Goal: Information Seeking & Learning: Learn about a topic

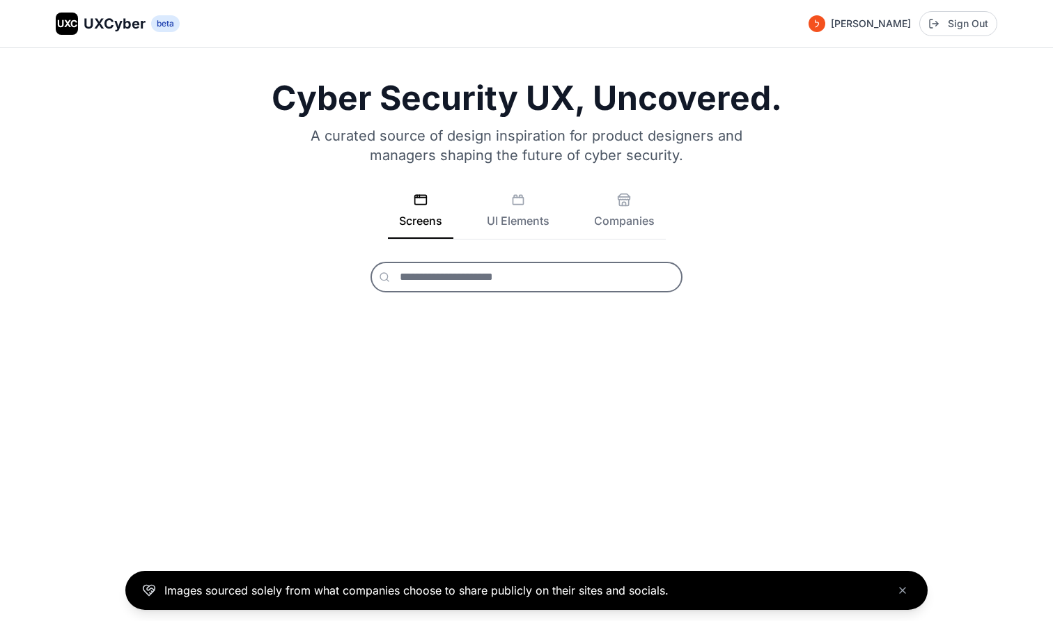
click at [458, 275] on input "text" at bounding box center [527, 277] width 312 height 31
type input "*"
drag, startPoint x: 281, startPoint y: 591, endPoint x: 254, endPoint y: 591, distance: 27.9
click at [254, 591] on p "Images sourced solely from what companies choose to share publicly on their sit…" at bounding box center [416, 590] width 504 height 17
copy p "solely"
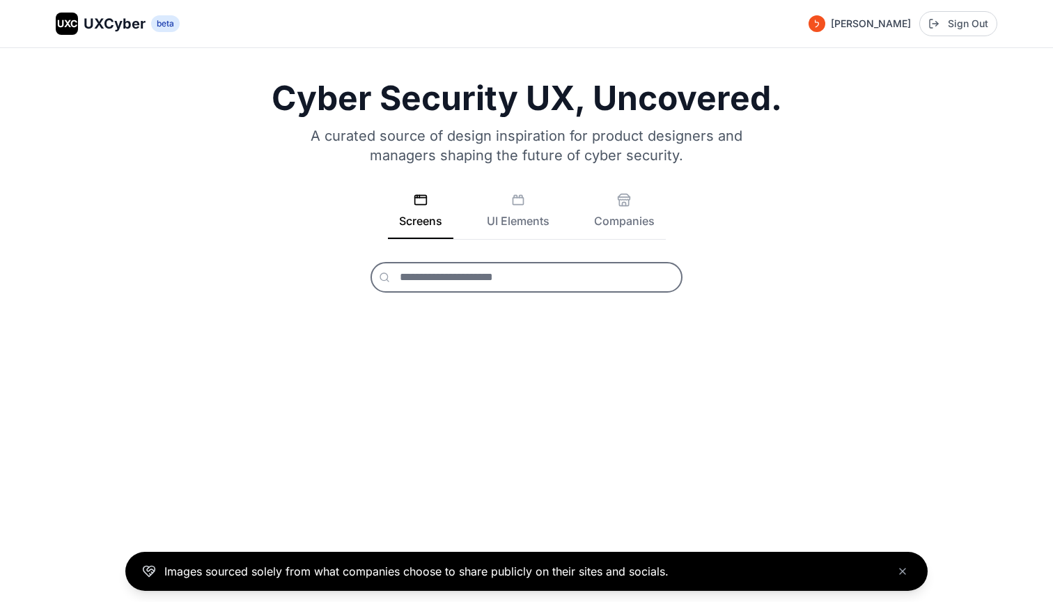
click at [479, 283] on input "text" at bounding box center [527, 277] width 312 height 31
type input "********"
click at [385, 276] on icon at bounding box center [384, 277] width 11 height 11
click at [900, 566] on icon "Close banner" at bounding box center [902, 571] width 11 height 11
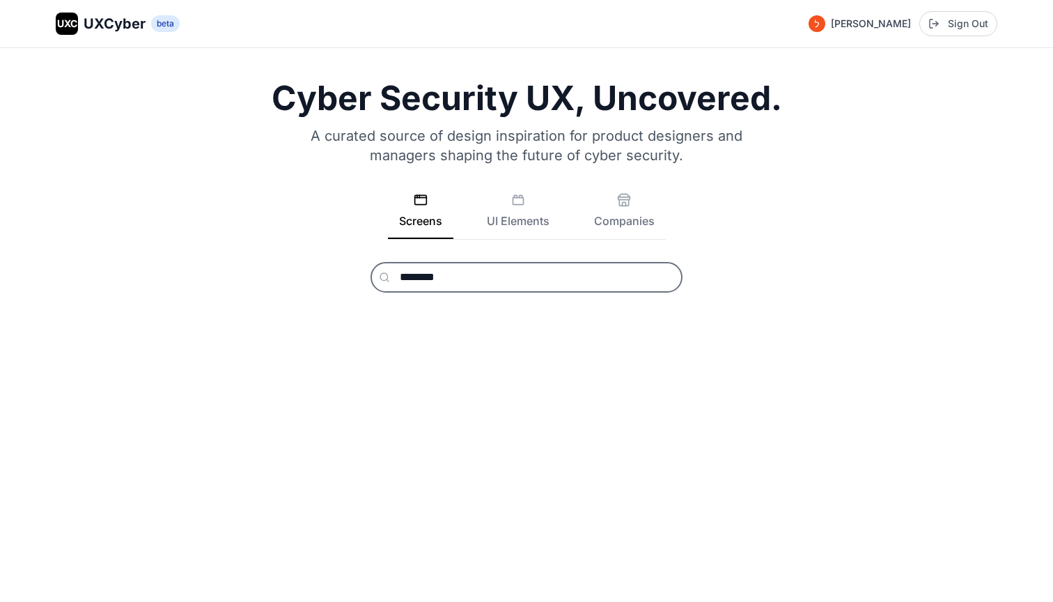
click at [591, 279] on input "********" at bounding box center [527, 277] width 312 height 31
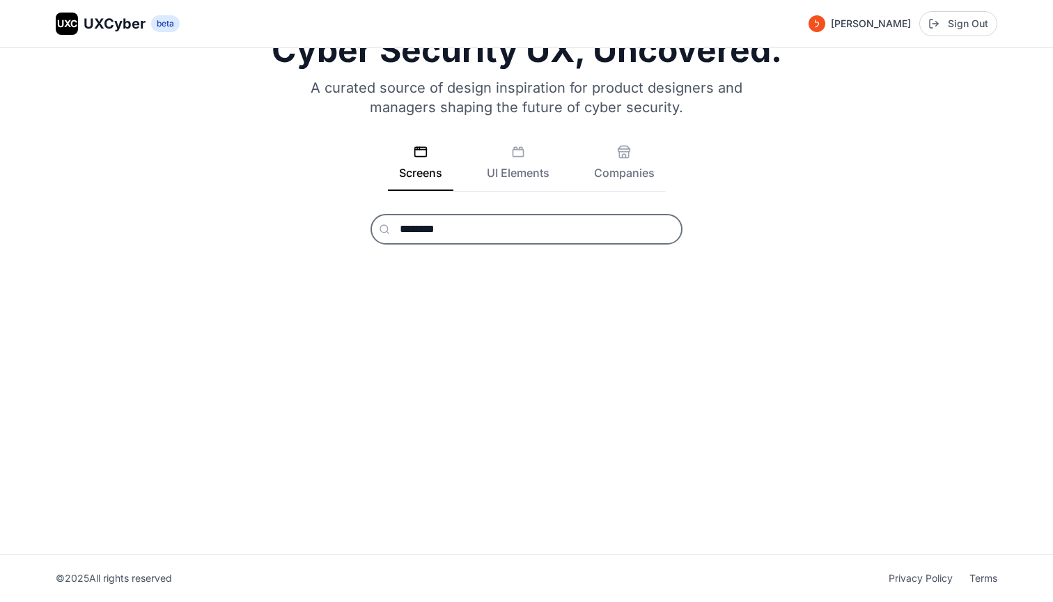
scroll to position [48, 0]
click at [504, 164] on button "UI Elements" at bounding box center [518, 168] width 85 height 46
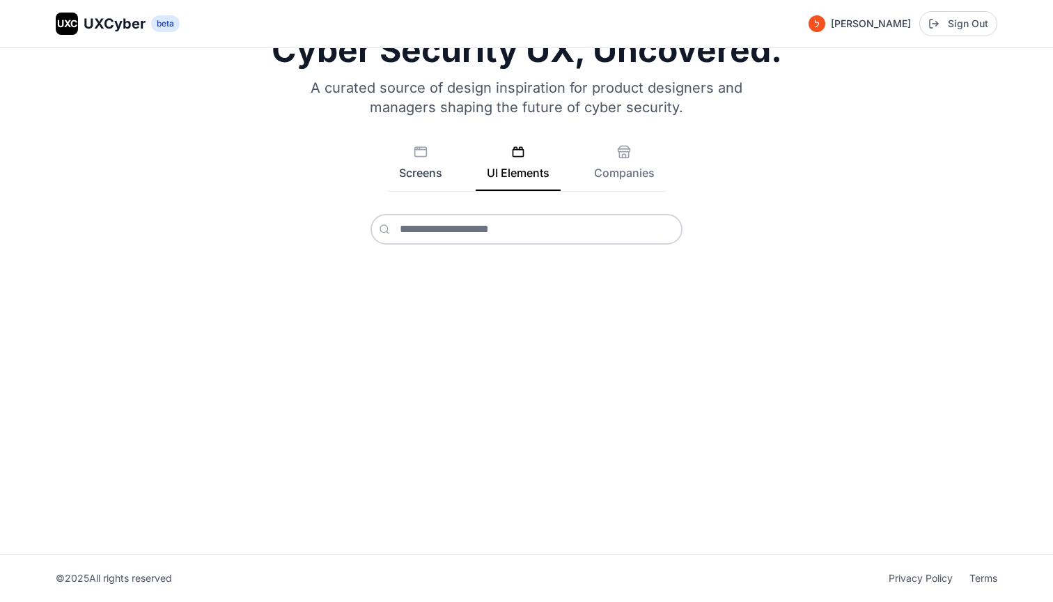
click at [410, 153] on button "Screens" at bounding box center [420, 168] width 65 height 46
click at [641, 165] on button "Companies" at bounding box center [624, 168] width 83 height 46
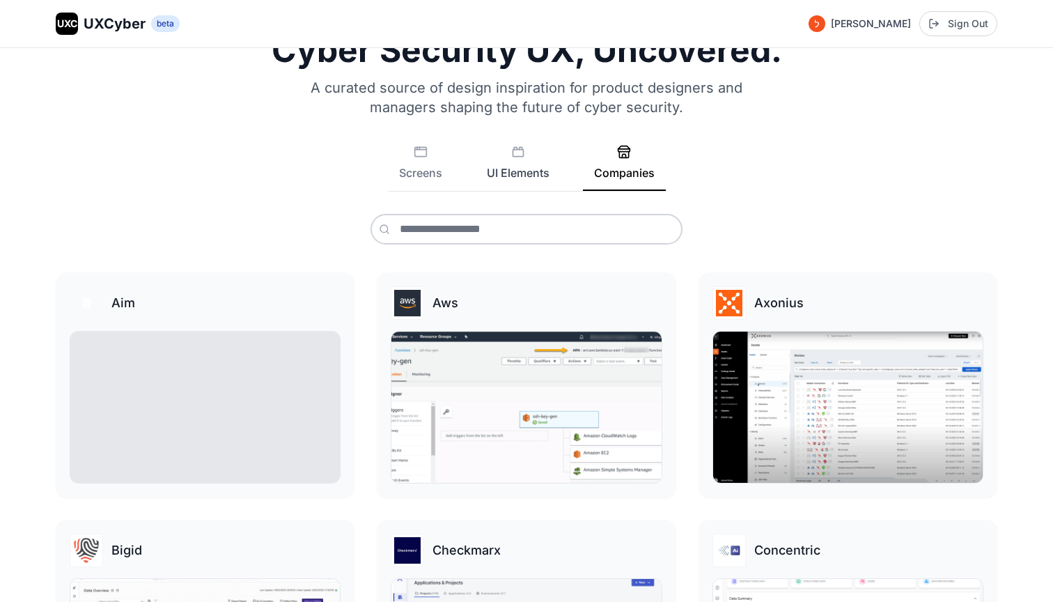
click at [500, 164] on button "UI Elements" at bounding box center [518, 168] width 85 height 46
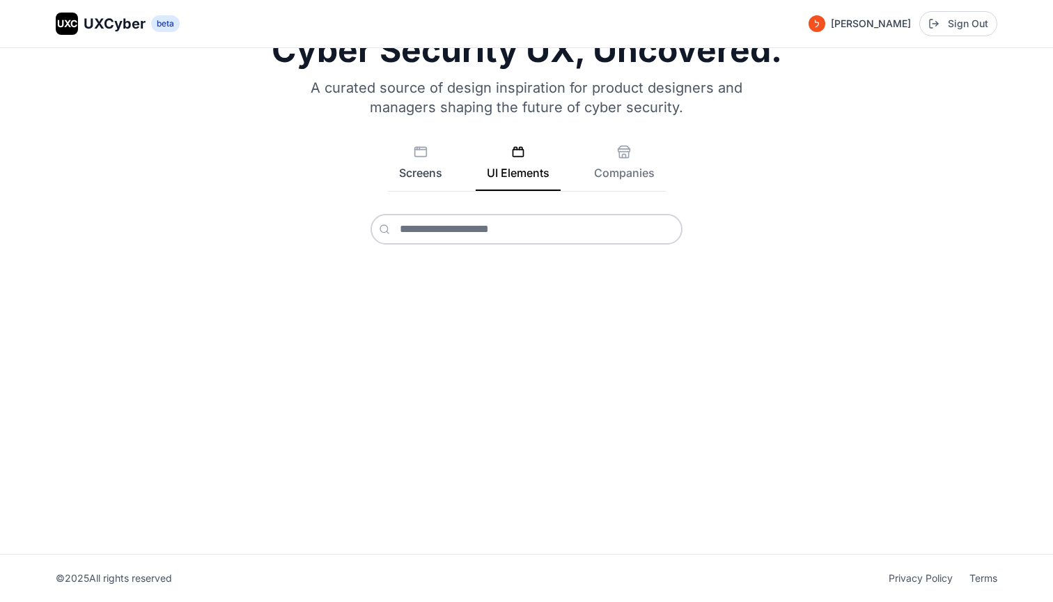
click at [417, 176] on button "Screens" at bounding box center [420, 168] width 65 height 46
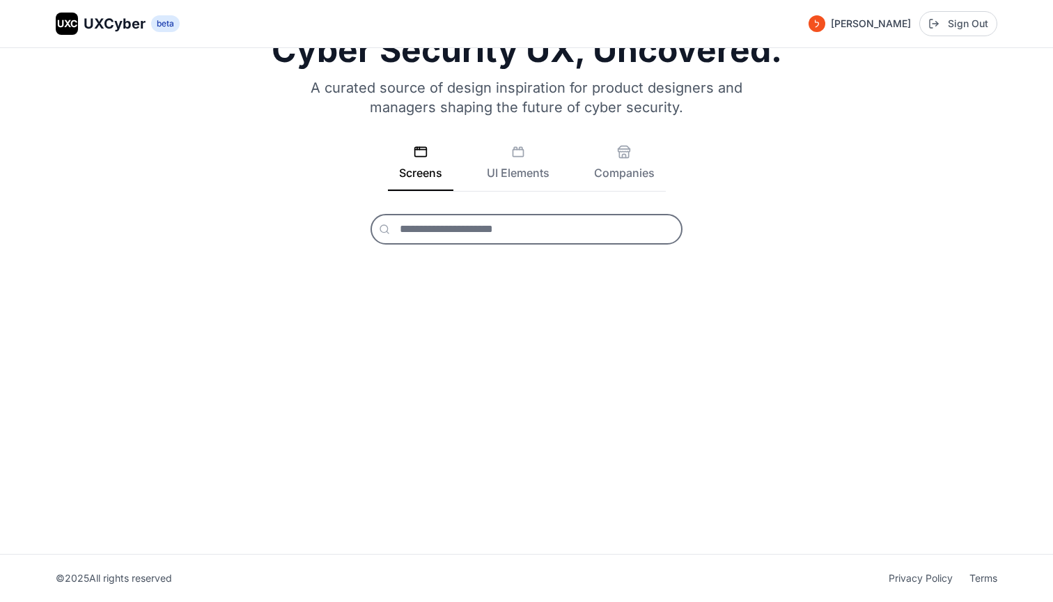
click at [506, 229] on input "text" at bounding box center [527, 229] width 312 height 31
click at [622, 160] on button "Companies" at bounding box center [624, 168] width 83 height 46
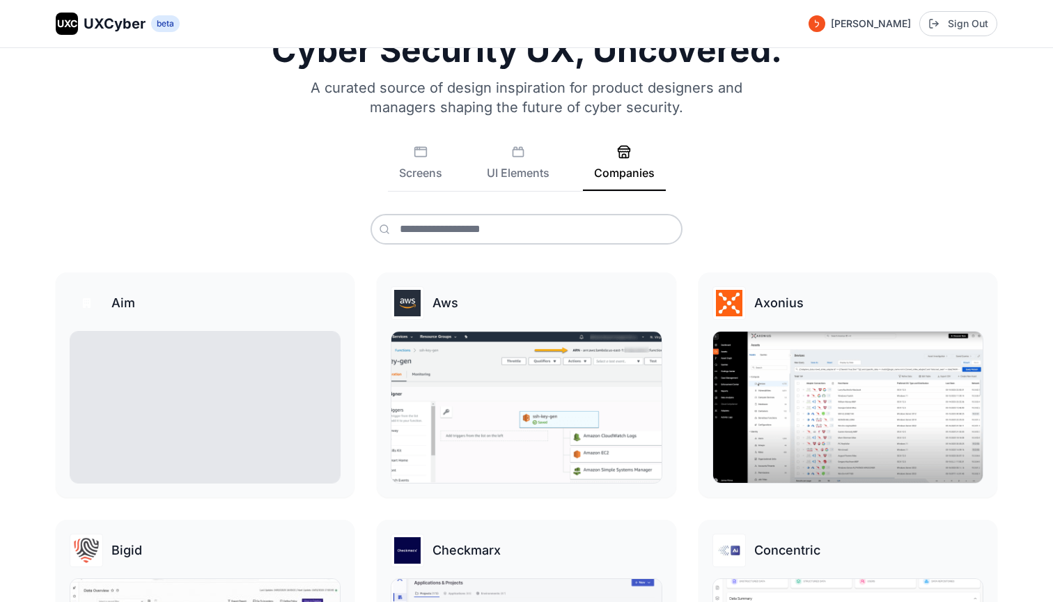
drag, startPoint x: 622, startPoint y: 160, endPoint x: 511, endPoint y: 238, distance: 136.1
click at [511, 238] on div "Cyber Security UX, Uncovered. A curated source of design inspiration for produc…" at bounding box center [527, 138] width 942 height 211
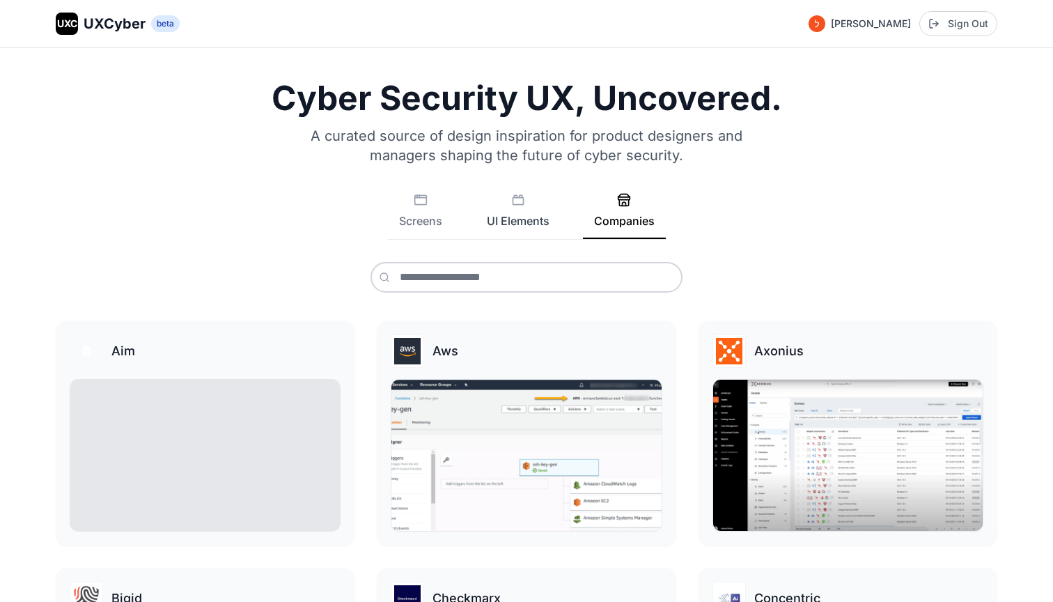
click at [516, 215] on button "UI Elements" at bounding box center [518, 216] width 85 height 46
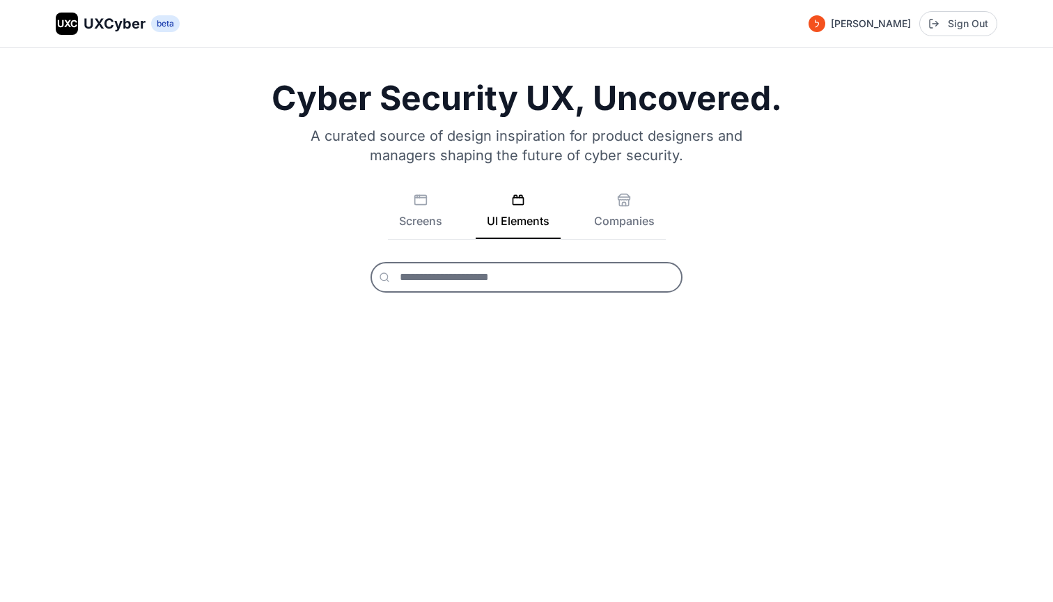
click at [463, 269] on input "text" at bounding box center [527, 277] width 312 height 31
type input "********"
click at [415, 224] on button "Screens" at bounding box center [420, 216] width 65 height 46
click at [625, 219] on button "Companies" at bounding box center [624, 216] width 83 height 46
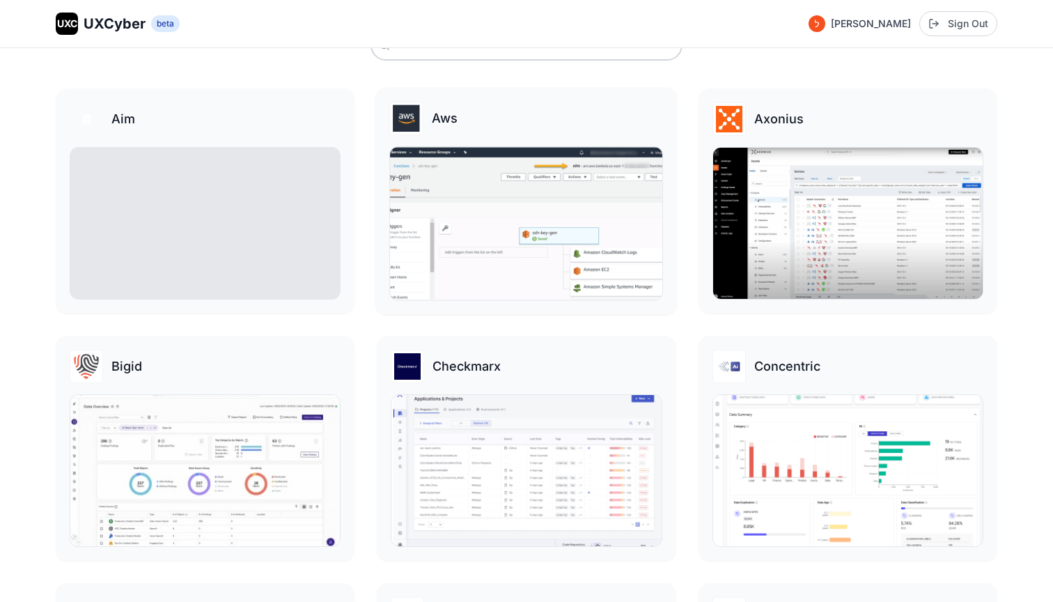
scroll to position [235, 0]
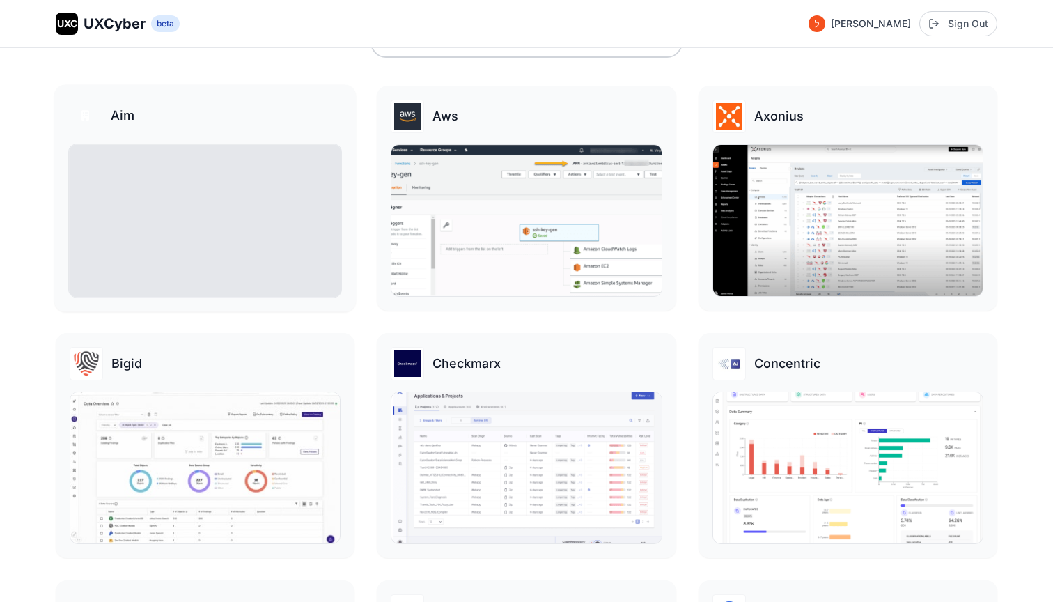
click at [242, 180] on img at bounding box center [205, 220] width 272 height 153
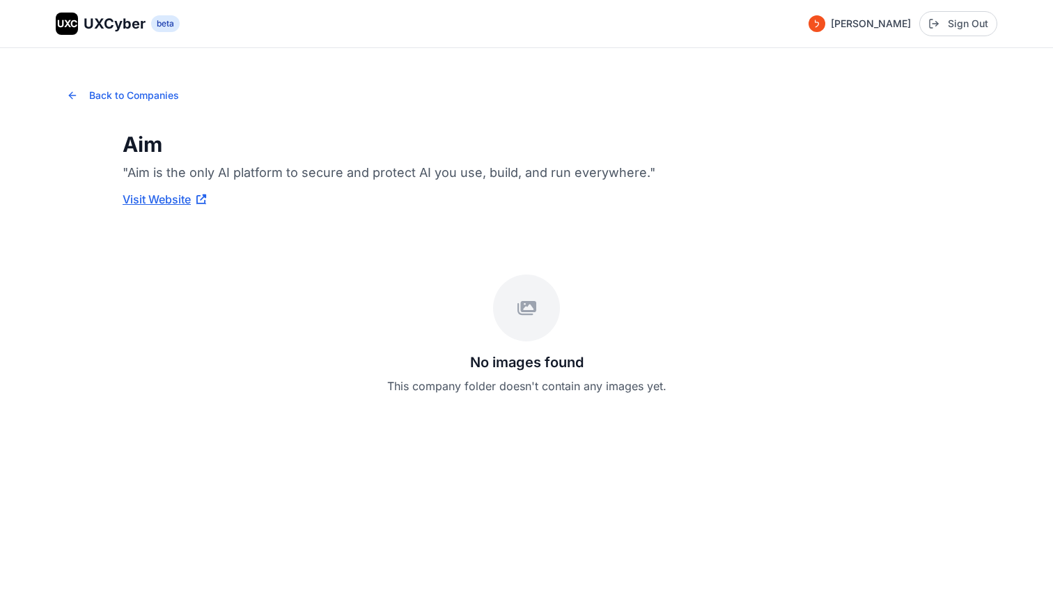
scroll to position [48, 0]
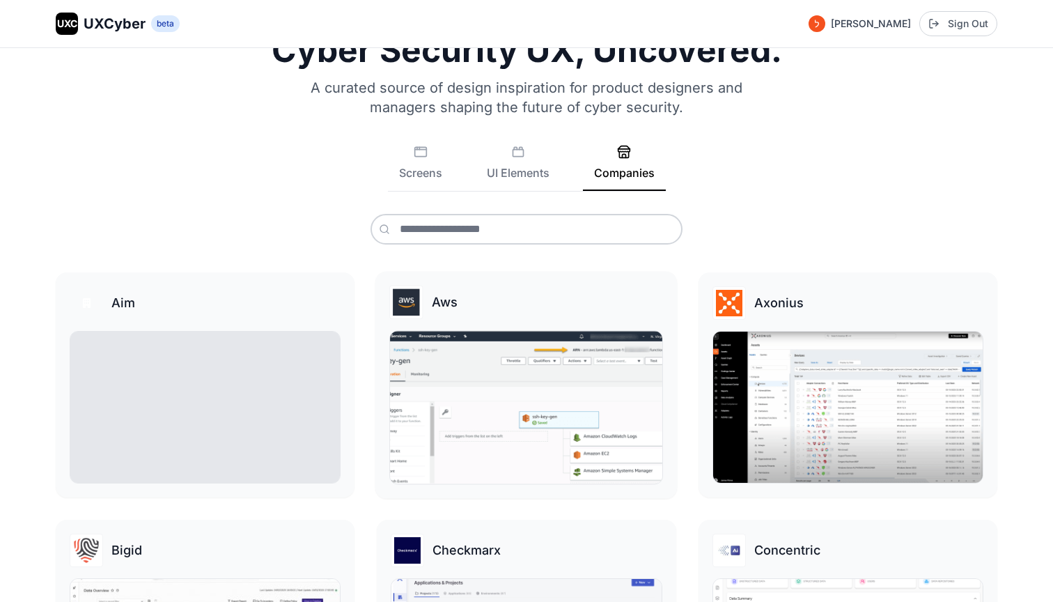
click at [451, 418] on img at bounding box center [526, 407] width 272 height 153
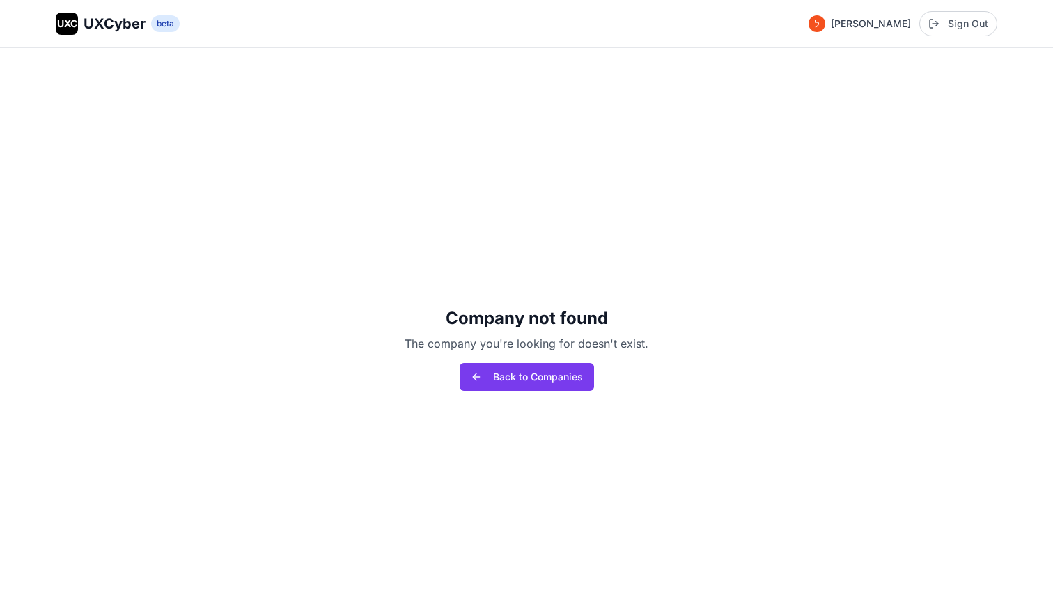
click at [483, 378] on button "Back to Companies" at bounding box center [527, 377] width 134 height 28
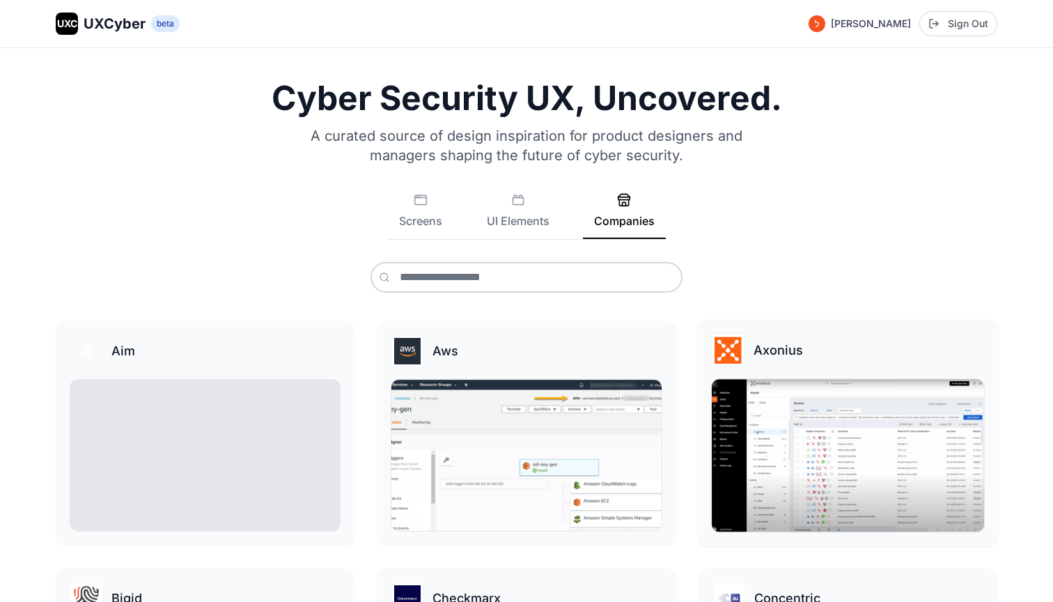
click at [757, 414] on img at bounding box center [848, 455] width 272 height 153
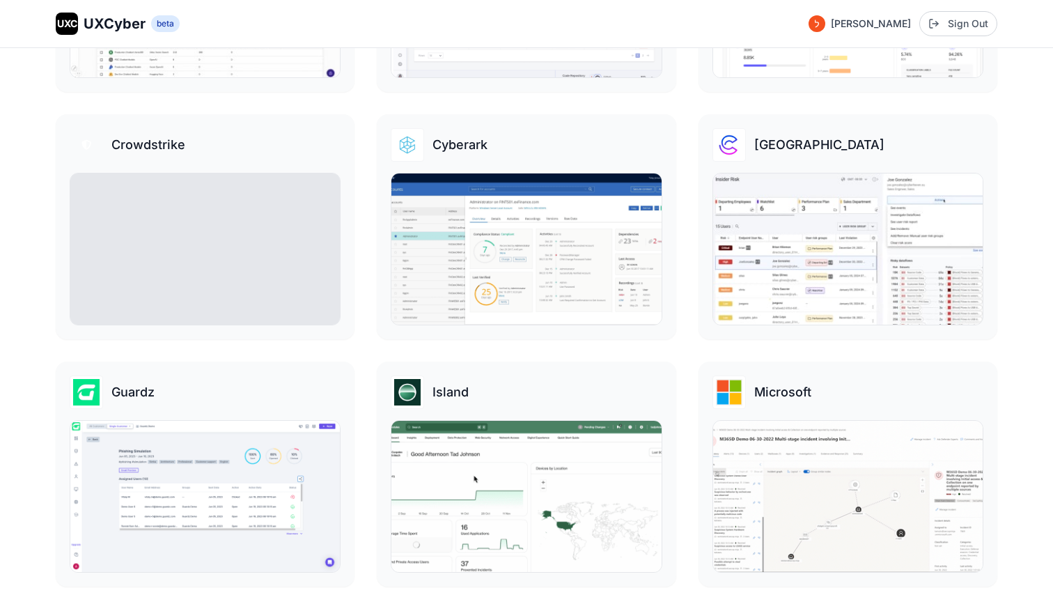
scroll to position [702, 0]
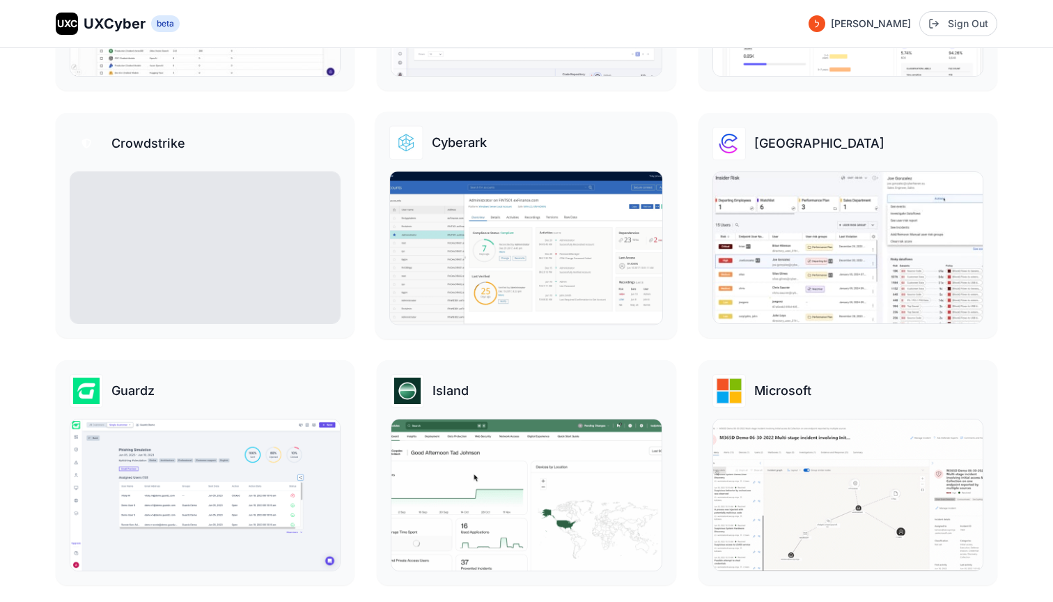
click at [453, 302] on img at bounding box center [526, 247] width 272 height 153
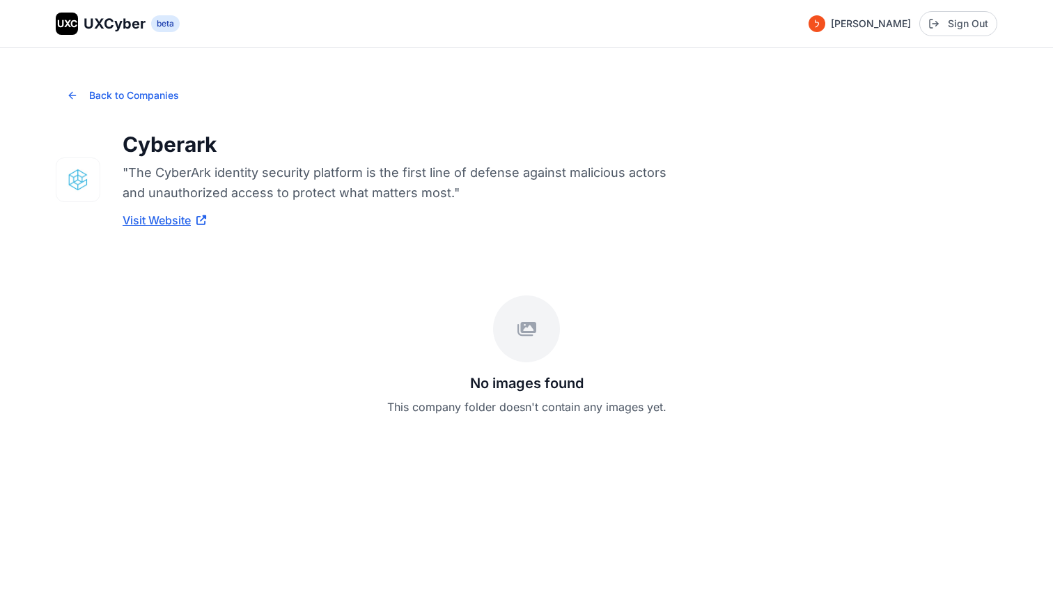
click at [514, 343] on div at bounding box center [526, 328] width 67 height 67
click at [498, 443] on div "No images found This company folder doesn't contain any images yet." at bounding box center [527, 355] width 942 height 187
click at [342, 359] on div "No images found This company folder doesn't contain any images yet." at bounding box center [527, 355] width 942 height 187
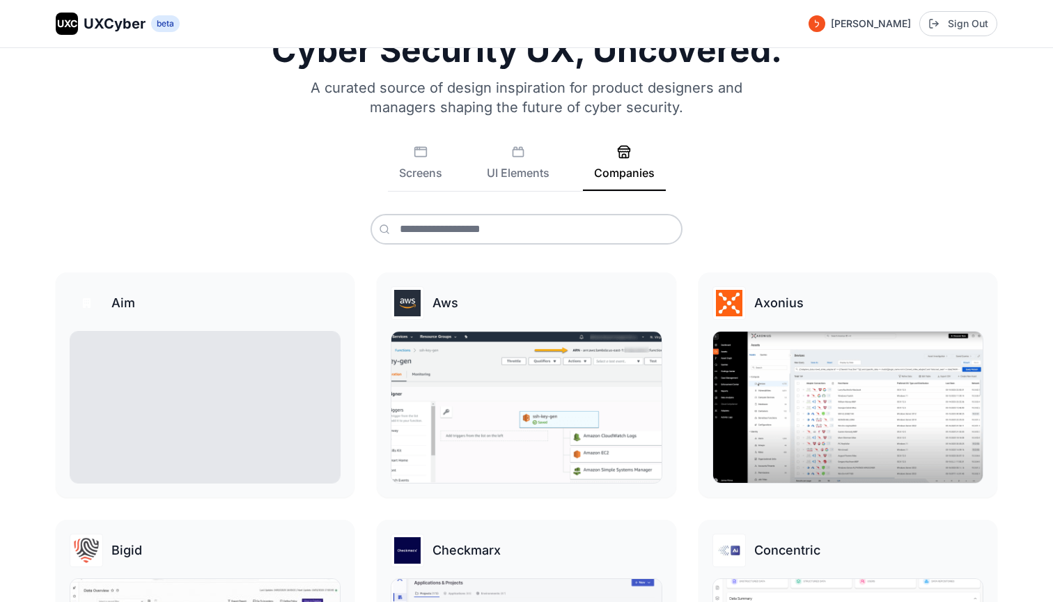
click at [65, 19] on span "UXC" at bounding box center [67, 24] width 20 height 14
click at [71, 33] on div "UXC" at bounding box center [67, 24] width 22 height 22
click at [102, 23] on span "UXCyber" at bounding box center [115, 24] width 62 height 20
click at [167, 23] on span "beta" at bounding box center [165, 23] width 29 height 17
drag, startPoint x: 61, startPoint y: 24, endPoint x: 277, endPoint y: 103, distance: 229.2
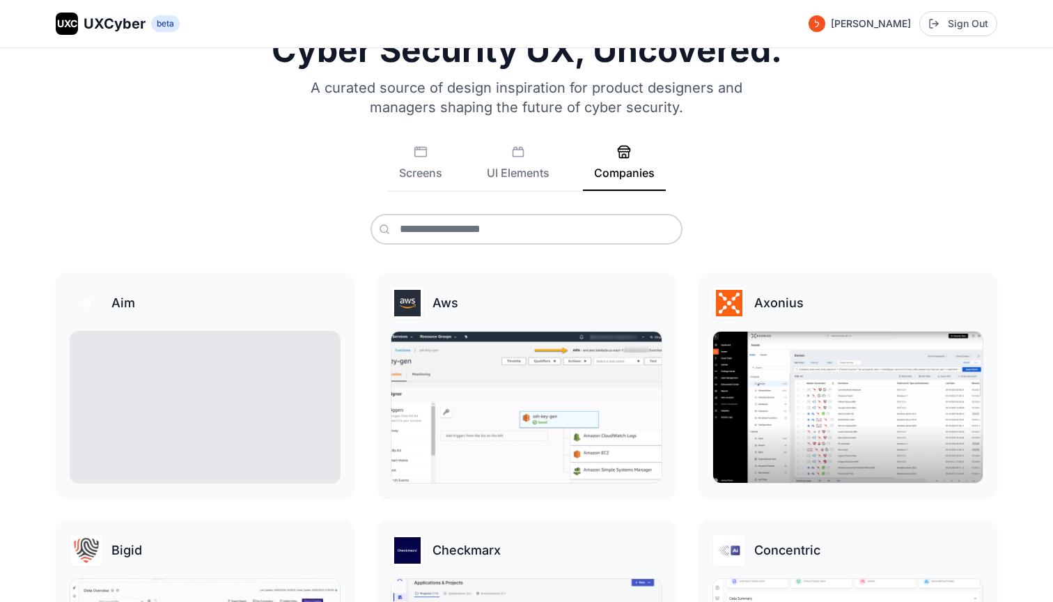
click at [61, 24] on span "UXC" at bounding box center [67, 24] width 20 height 14
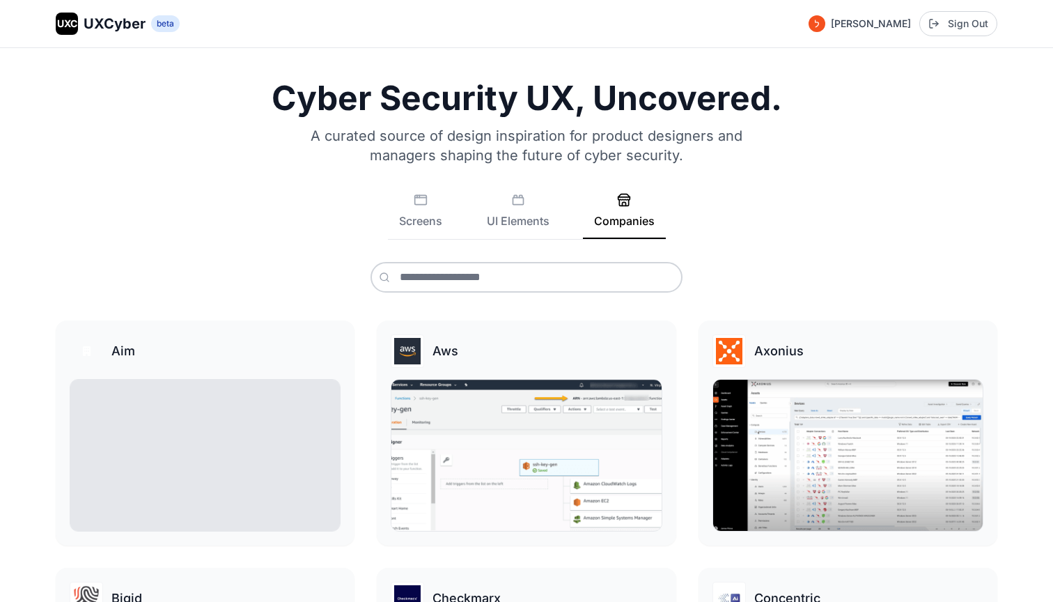
click at [353, 112] on h1 "Cyber Security UX, Uncovered." at bounding box center [527, 98] width 942 height 33
click at [418, 228] on button "Screens" at bounding box center [420, 216] width 65 height 46
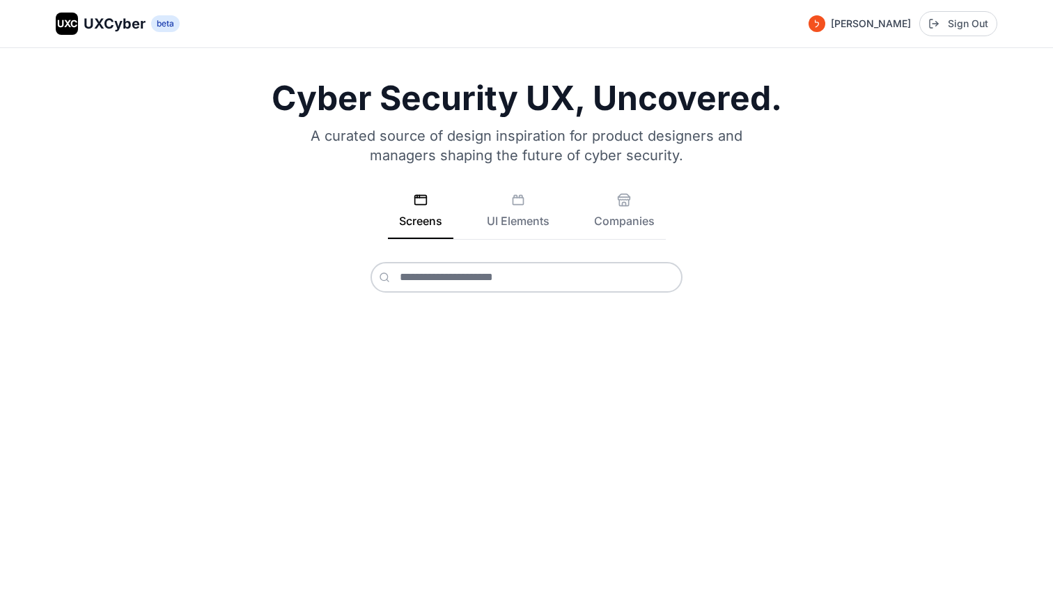
click at [69, 27] on span "UXC" at bounding box center [67, 24] width 20 height 14
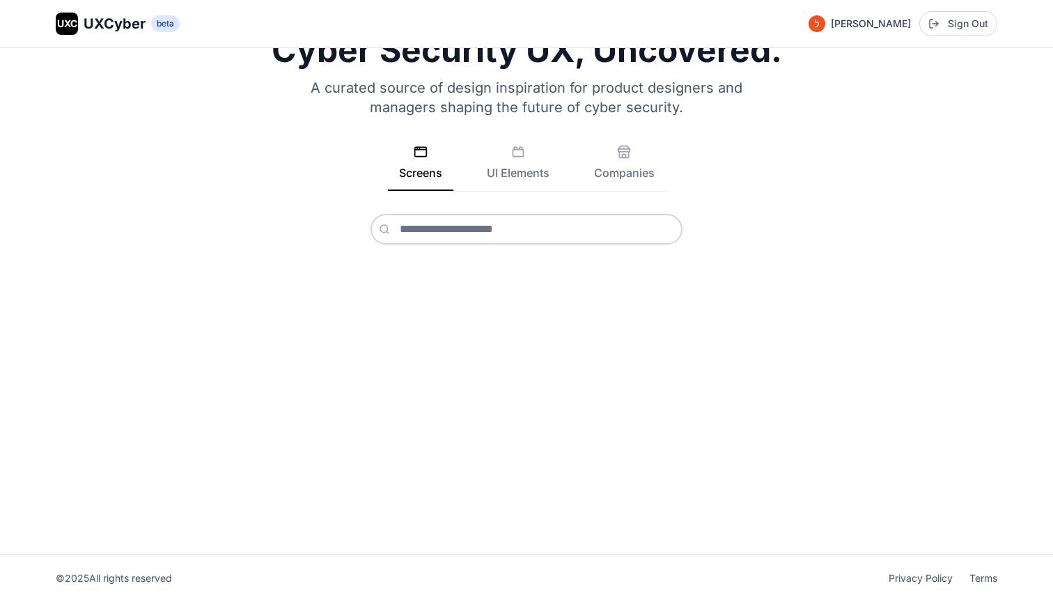
scroll to position [48, 0]
